Goal: Contribute content: Add original content to the website for others to see

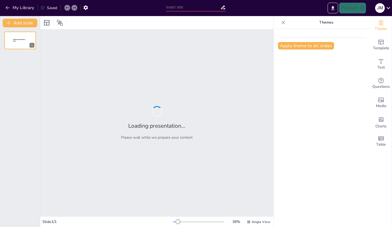
type input "Railroading 101: For New Train Dispatchers"
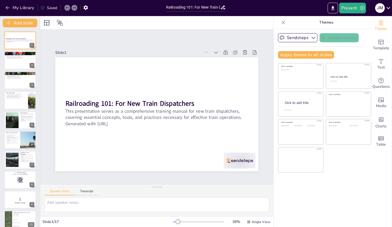
checkbox input "true"
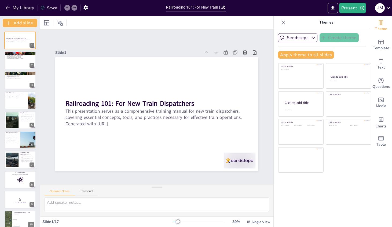
checkbox input "true"
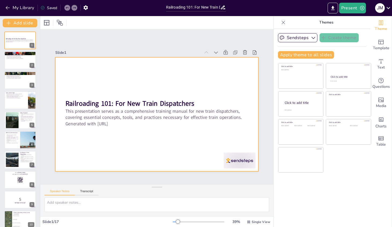
checkbox input "true"
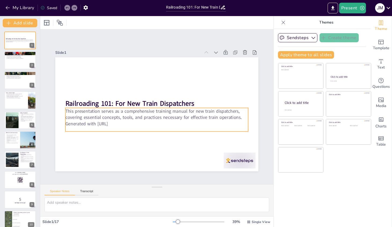
checkbox input "true"
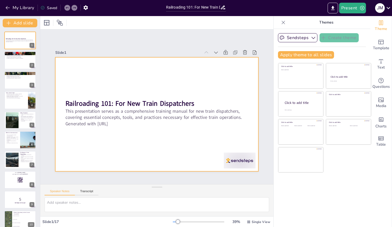
checkbox input "true"
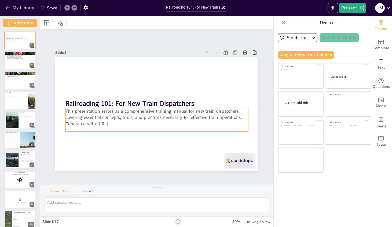
checkbox input "true"
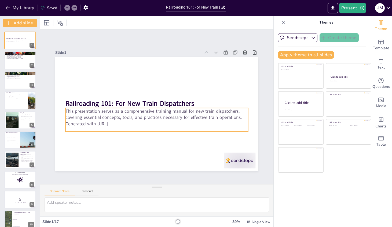
checkbox input "true"
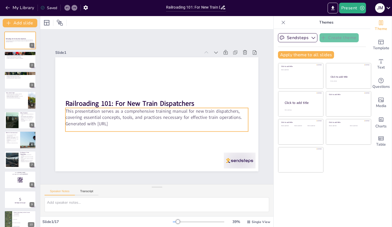
checkbox input "true"
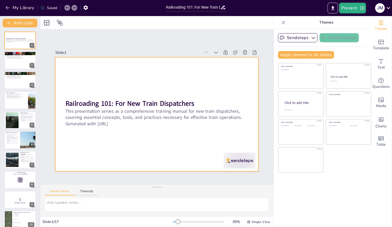
checkbox input "true"
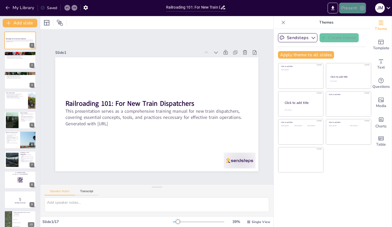
click at [351, 7] on button "Present" at bounding box center [352, 8] width 27 height 11
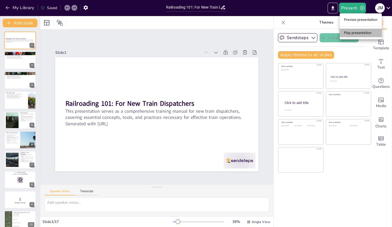
click at [350, 34] on li "Play presentation" at bounding box center [360, 33] width 42 height 9
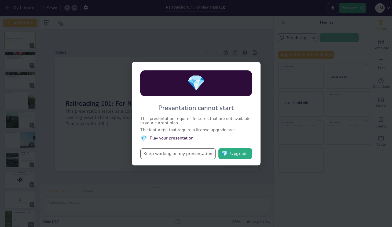
click at [158, 153] on button "Keep working on my presentation" at bounding box center [177, 154] width 75 height 11
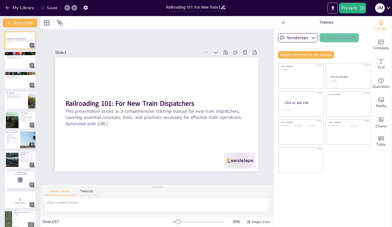
checkbox input "true"
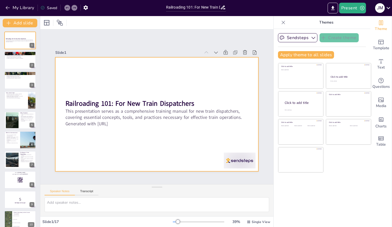
checkbox input "true"
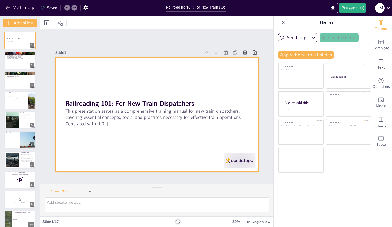
checkbox input "true"
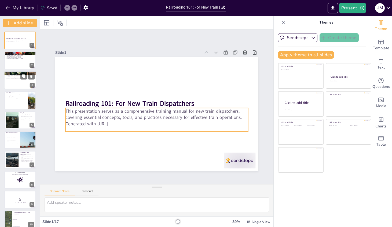
checkbox input "true"
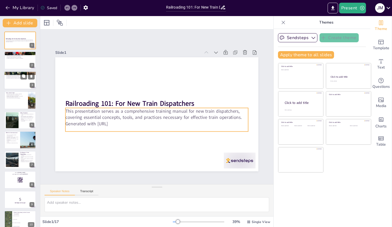
checkbox input "true"
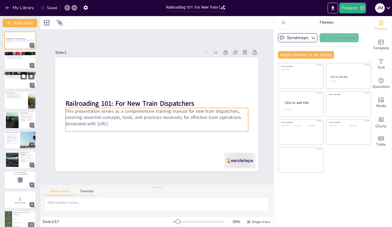
checkbox input "true"
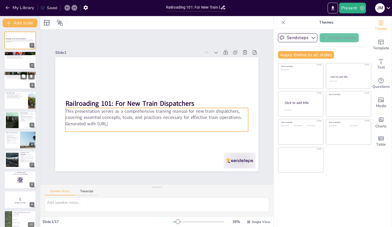
checkbox input "true"
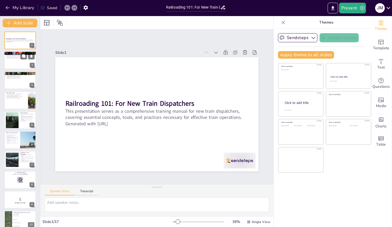
checkbox input "true"
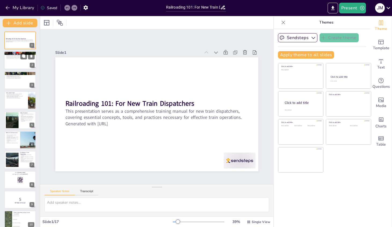
click at [15, 62] on div at bounding box center [20, 60] width 32 height 18
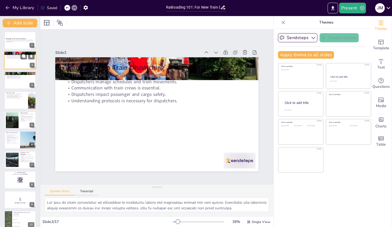
type textarea "The role of train dispatching is fundamental in maintaining safety and efficien…"
checkbox input "true"
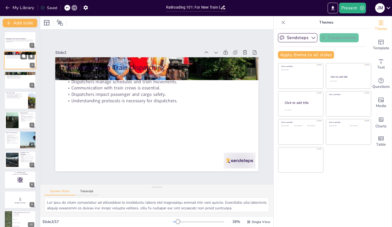
checkbox input "true"
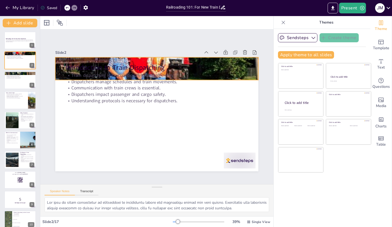
checkbox input "true"
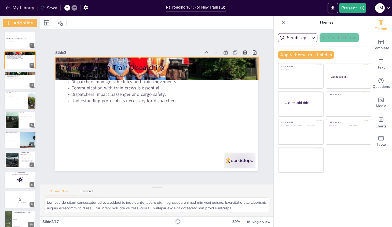
checkbox input "true"
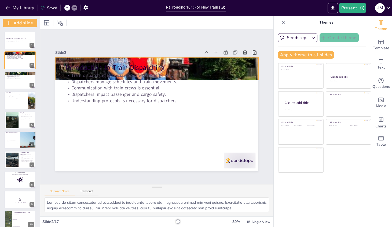
checkbox input "true"
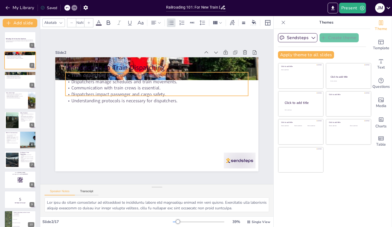
checkbox input "true"
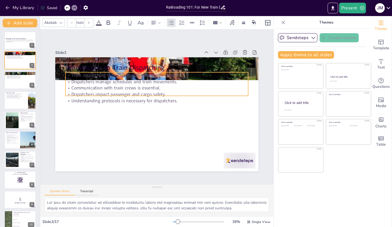
click at [121, 83] on p "Dispatchers manage schedules and train movements." at bounding box center [162, 82] width 180 height 44
checkbox input "true"
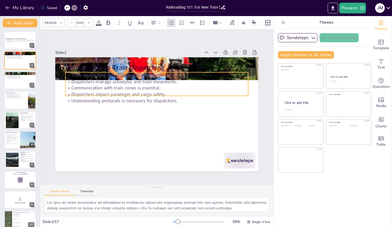
checkbox input "true"
type input "32"
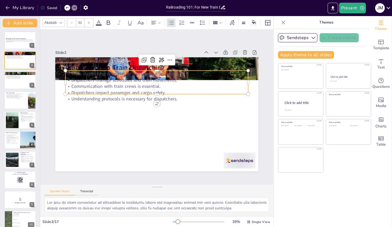
click at [121, 83] on p "Dispatchers manage schedules and train movements." at bounding box center [159, 80] width 182 height 25
checkbox input "true"
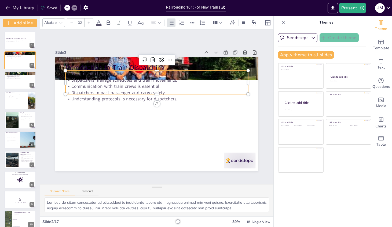
checkbox input "true"
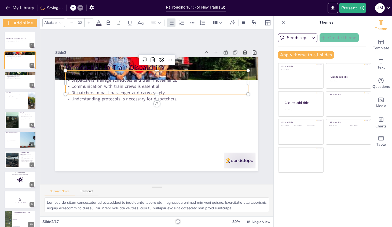
checkbox input "true"
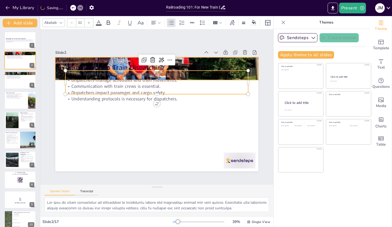
checkbox input "true"
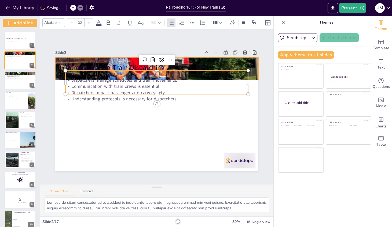
checkbox input "true"
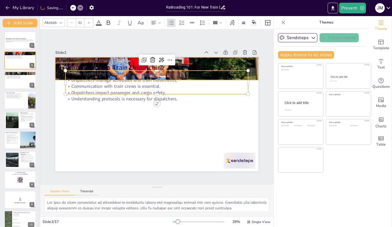
checkbox input "true"
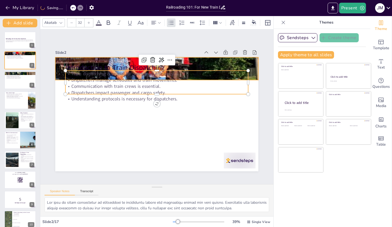
checkbox input "true"
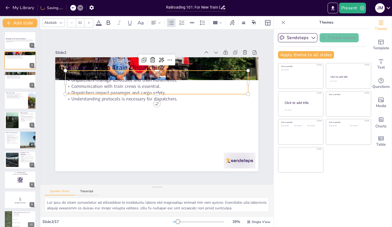
checkbox input "true"
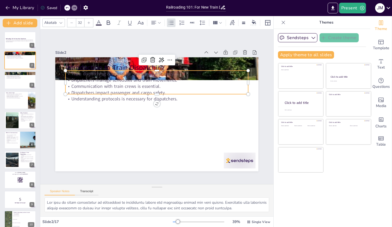
checkbox input "true"
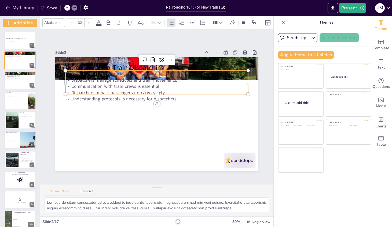
checkbox input "true"
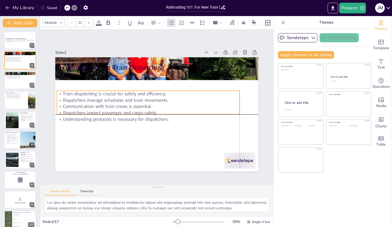
checkbox input "true"
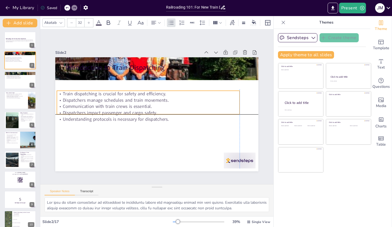
checkbox input "true"
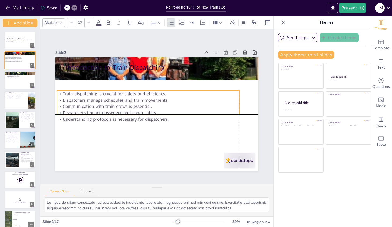
checkbox input "true"
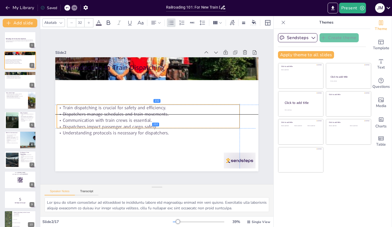
checkbox input "true"
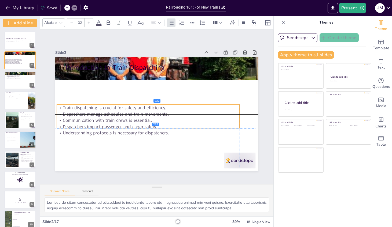
checkbox input "true"
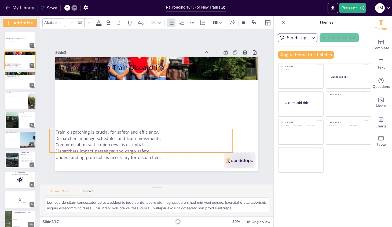
checkbox input "true"
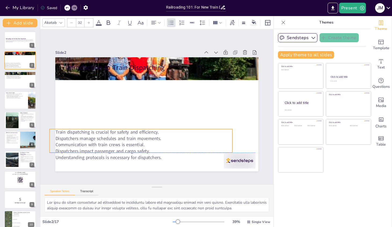
drag, startPoint x: 119, startPoint y: 80, endPoint x: 103, endPoint y: 139, distance: 61.3
click at [103, 139] on p "Dispatchers manage schedules and train movements." at bounding box center [132, 132] width 176 height 62
checkbox input "true"
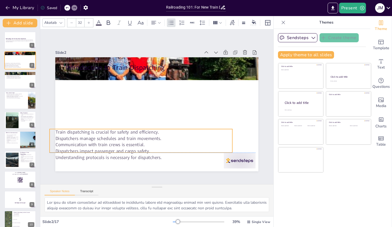
checkbox input "true"
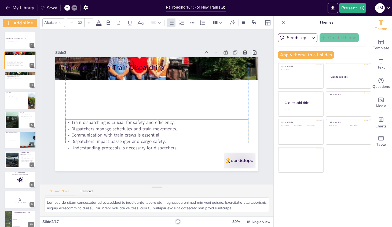
drag, startPoint x: 102, startPoint y: 138, endPoint x: 117, endPoint y: 128, distance: 18.5
click at [117, 128] on p "Dispatchers manage schedules and train movements." at bounding box center [154, 128] width 182 height 25
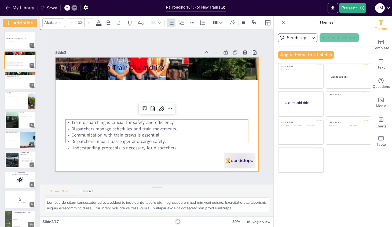
click at [113, 96] on div at bounding box center [155, 114] width 222 height 154
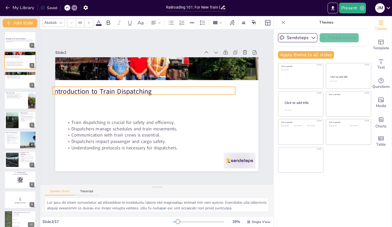
drag, startPoint x: 132, startPoint y: 68, endPoint x: 120, endPoint y: 92, distance: 27.1
click at [120, 92] on p "Introduction to Train Dispatching" at bounding box center [149, 88] width 177 height 65
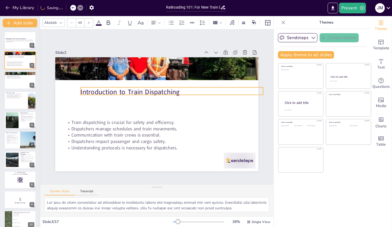
drag, startPoint x: 109, startPoint y: 92, endPoint x: 137, endPoint y: 92, distance: 27.9
click at [137, 92] on p "Introduction to Train Dispatching" at bounding box center [175, 97] width 177 height 65
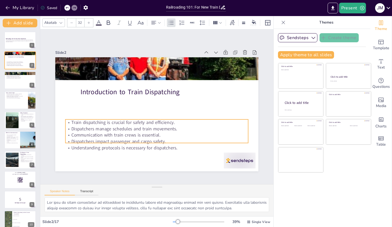
click at [107, 132] on p "Dispatchers manage schedules and train movements." at bounding box center [147, 127] width 169 height 80
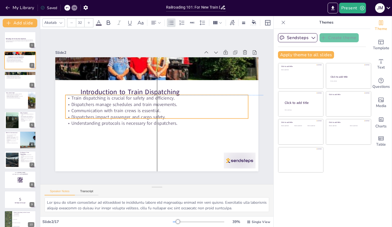
drag, startPoint x: 107, startPoint y: 132, endPoint x: 108, endPoint y: 109, distance: 23.1
click at [108, 109] on div "Train dispatching is crucial for safety and efficiency. Dispatchers manage sche…" at bounding box center [155, 110] width 185 height 69
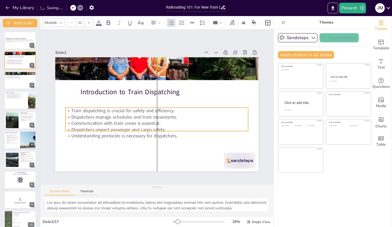
drag, startPoint x: 108, startPoint y: 109, endPoint x: 107, endPoint y: 121, distance: 12.7
click at [107, 121] on p "Communication with train crews is essential." at bounding box center [155, 123] width 182 height 25
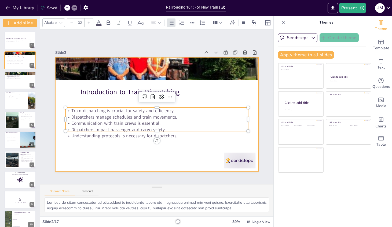
click at [90, 153] on div at bounding box center [155, 114] width 222 height 154
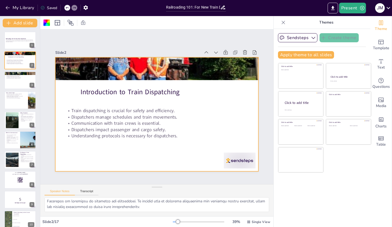
scroll to position [46, 0]
click at [17, 81] on div at bounding box center [20, 80] width 32 height 18
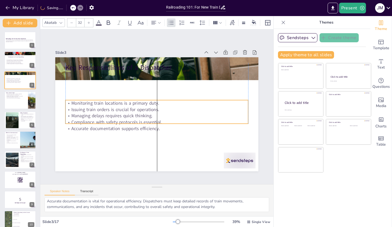
drag, startPoint x: 105, startPoint y: 84, endPoint x: 104, endPoint y: 112, distance: 27.9
click at [104, 112] on p "Issuing train orders is crucial for operations." at bounding box center [156, 110] width 180 height 44
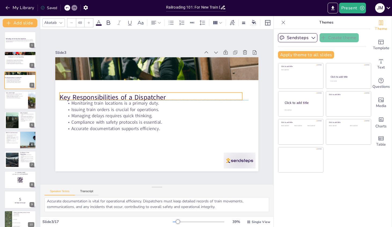
drag, startPoint x: 113, startPoint y: 68, endPoint x: 107, endPoint y: 97, distance: 29.5
click at [107, 97] on p "Key Responsibilities of a Dispatcher" at bounding box center [154, 95] width 177 height 65
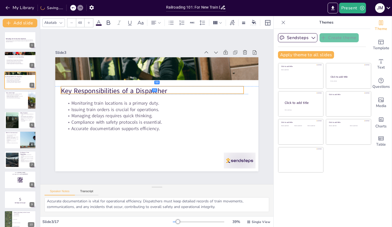
drag, startPoint x: 108, startPoint y: 98, endPoint x: 109, endPoint y: 91, distance: 7.1
click at [109, 91] on p "Key Responsibilities of a Dispatcher" at bounding box center [155, 90] width 181 height 47
click at [17, 98] on p "Tools enhance decision-making capabilities." at bounding box center [16, 98] width 21 height 1
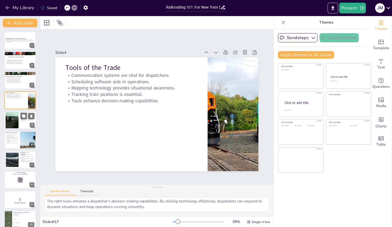
click at [18, 122] on div at bounding box center [12, 120] width 20 height 16
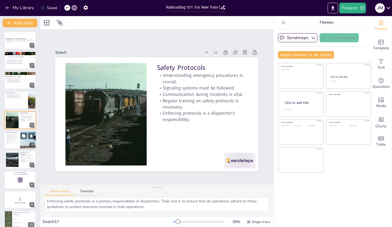
click at [14, 143] on p "Coordination with personnel is key." at bounding box center [12, 143] width 13 height 1
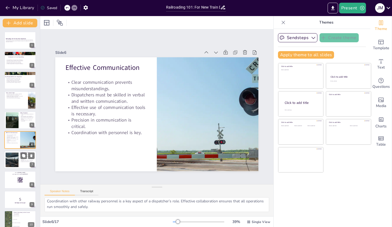
scroll to position [13, 0]
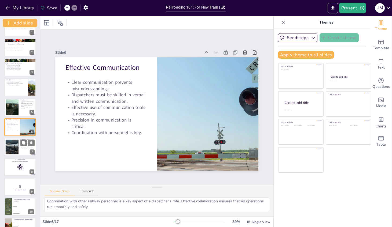
click at [16, 151] on div at bounding box center [12, 147] width 16 height 16
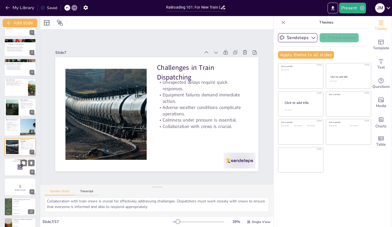
scroll to position [33, 0]
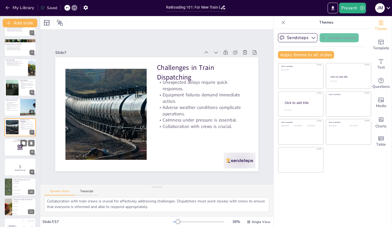
click at [13, 149] on div at bounding box center [20, 147] width 32 height 18
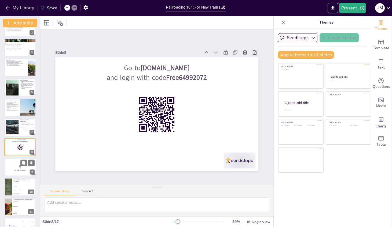
scroll to position [0, 0]
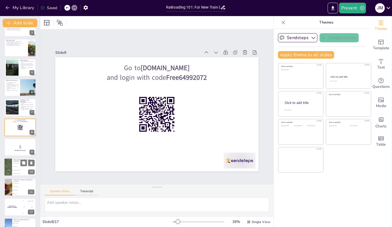
click at [15, 166] on li "To drive the train" at bounding box center [24, 166] width 24 height 3
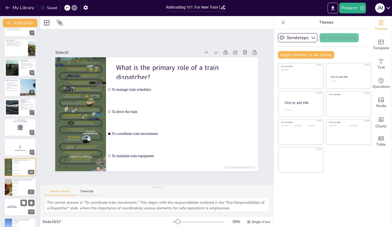
scroll to position [92, 0]
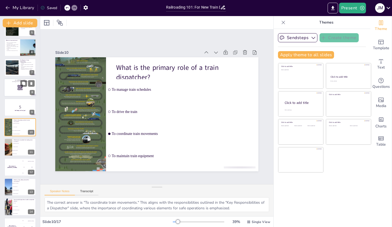
click at [17, 91] on div at bounding box center [20, 88] width 32 height 18
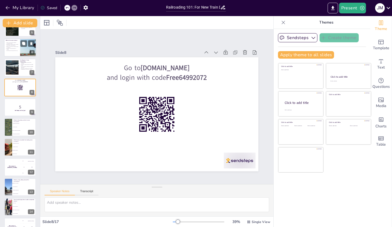
scroll to position [53, 0]
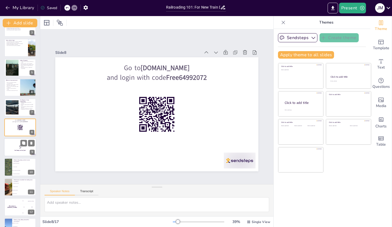
click at [13, 149] on p "5" at bounding box center [20, 147] width 29 height 6
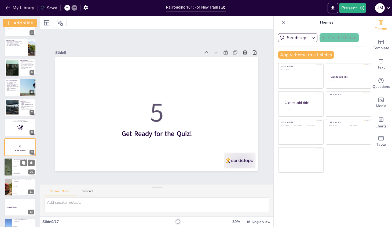
scroll to position [73, 0]
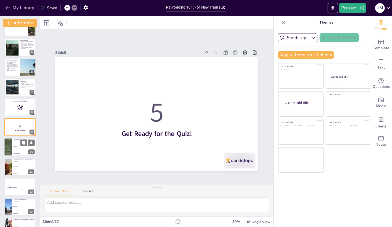
click at [14, 152] on li "To maintain train equipment" at bounding box center [24, 153] width 24 height 3
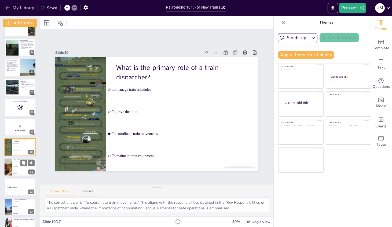
scroll to position [92, 0]
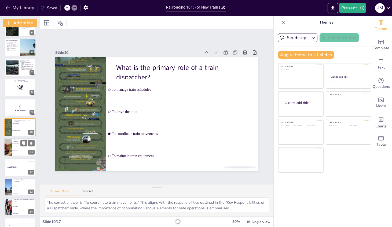
click at [17, 150] on li "Mapping technology" at bounding box center [24, 150] width 24 height 3
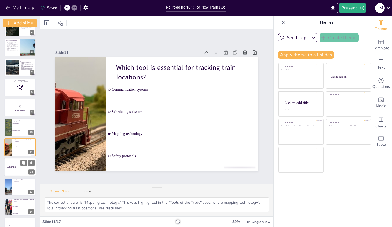
scroll to position [112, 0]
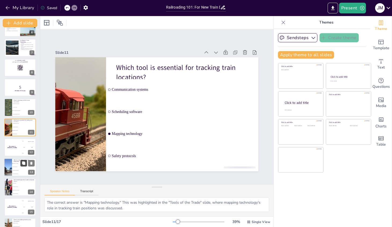
click at [21, 164] on button at bounding box center [23, 163] width 6 height 6
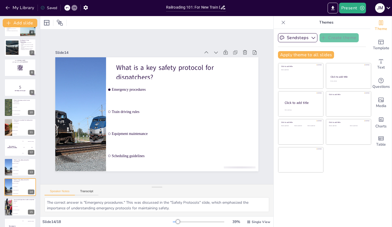
scroll to position [165, 0]
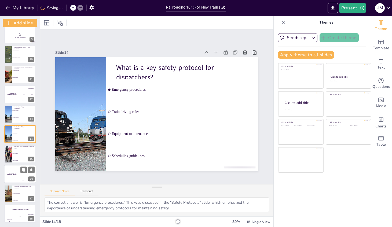
click at [18, 165] on div "The winner is [PERSON_NAME] 🏆 100 Hasan 200 Jaap 300 Niels 16" at bounding box center [20, 174] width 32 height 18
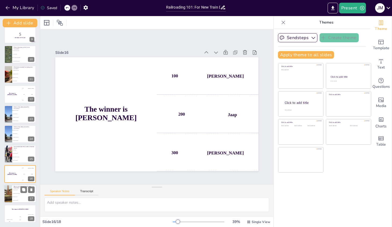
click at [14, 193] on li "Communication breakdowns" at bounding box center [24, 193] width 24 height 3
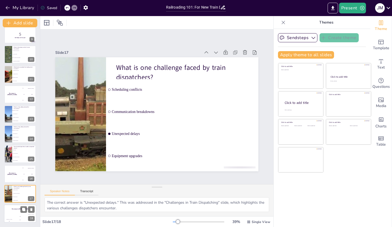
click at [15, 212] on div "The winner is [PERSON_NAME]" at bounding box center [20, 209] width 32 height 9
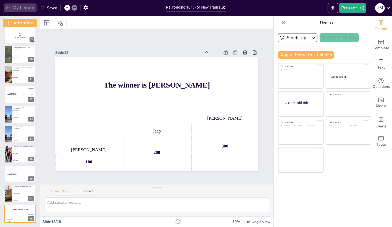
click at [19, 8] on button "My Library" at bounding box center [20, 7] width 32 height 9
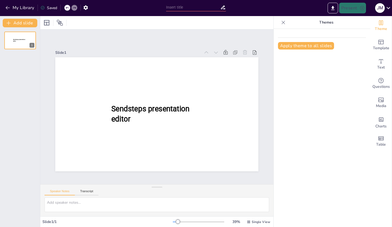
type input "New Sendsteps"
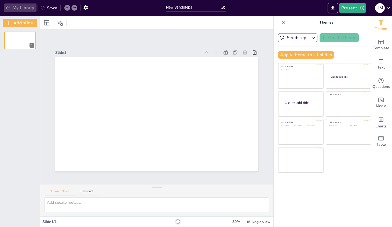
click at [27, 6] on button "My Library" at bounding box center [20, 7] width 32 height 9
